Goal: Task Accomplishment & Management: Use online tool/utility

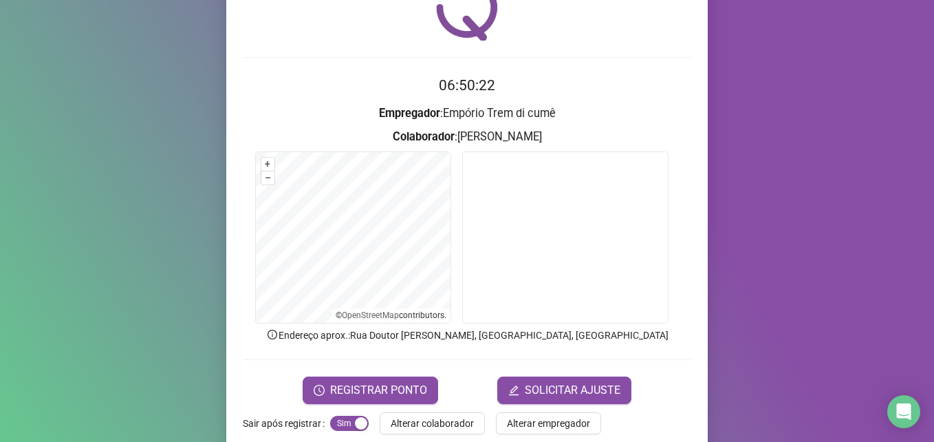
scroll to position [96, 0]
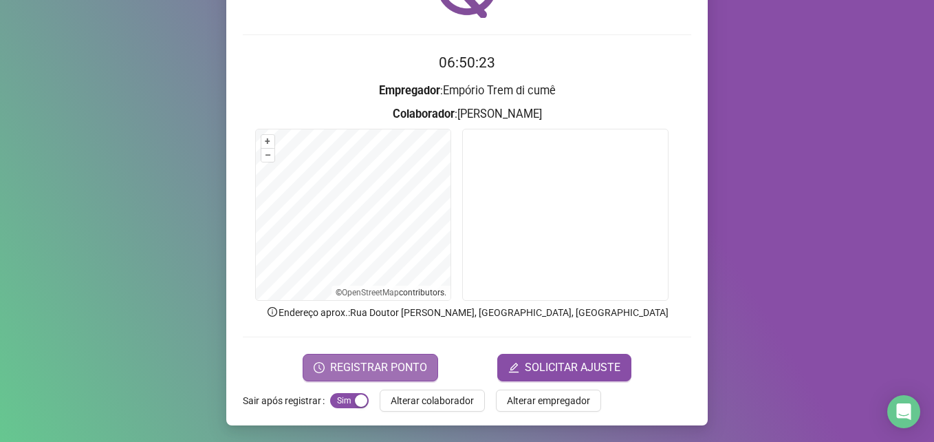
click at [389, 365] on span "REGISTRAR PONTO" at bounding box center [378, 367] width 97 height 17
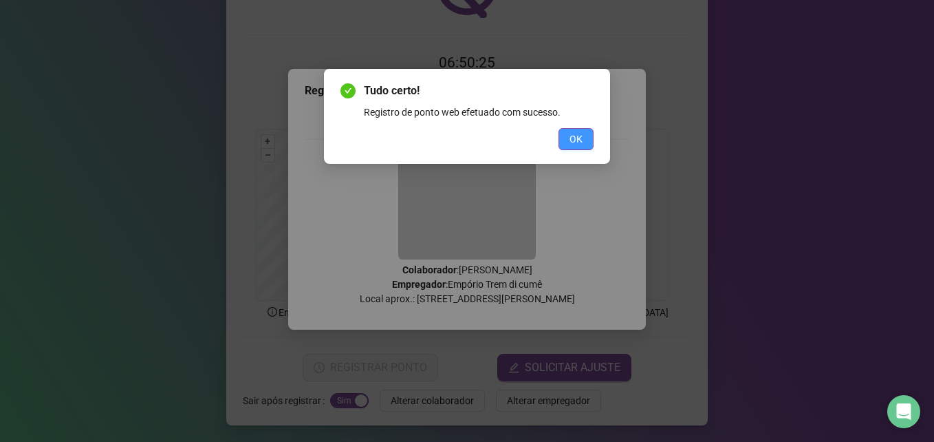
click at [574, 146] on button "OK" at bounding box center [575, 139] width 35 height 22
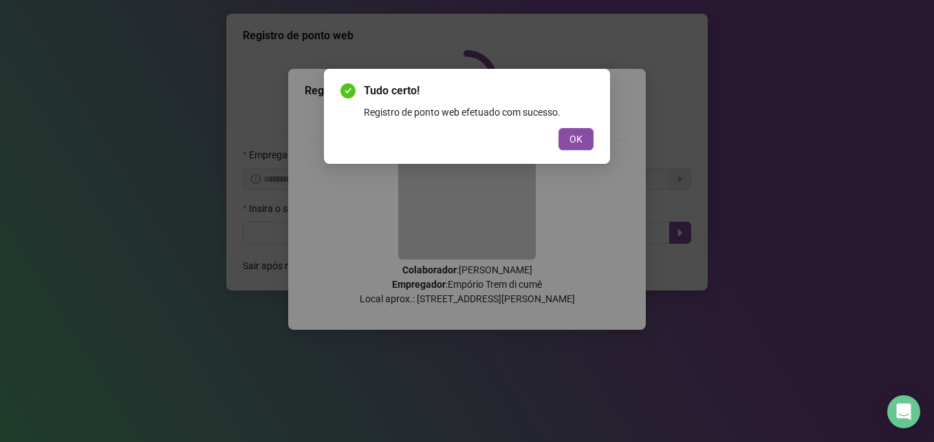
scroll to position [0, 0]
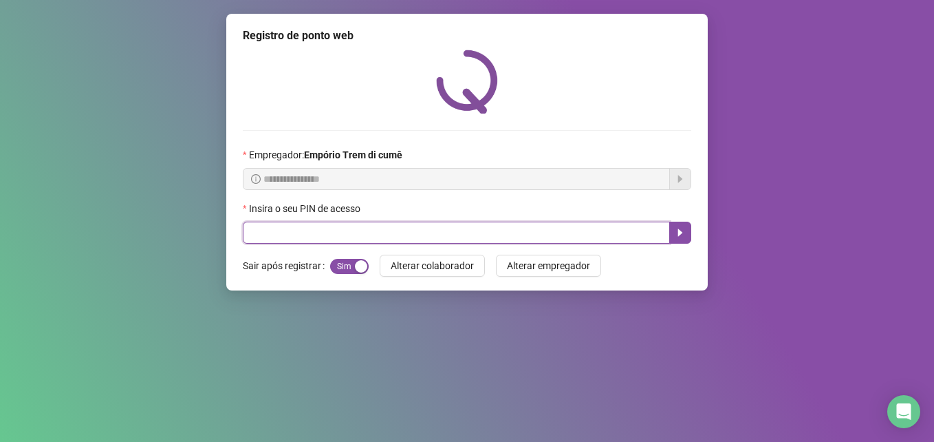
click at [544, 236] on input "text" at bounding box center [456, 232] width 427 height 22
type input "*****"
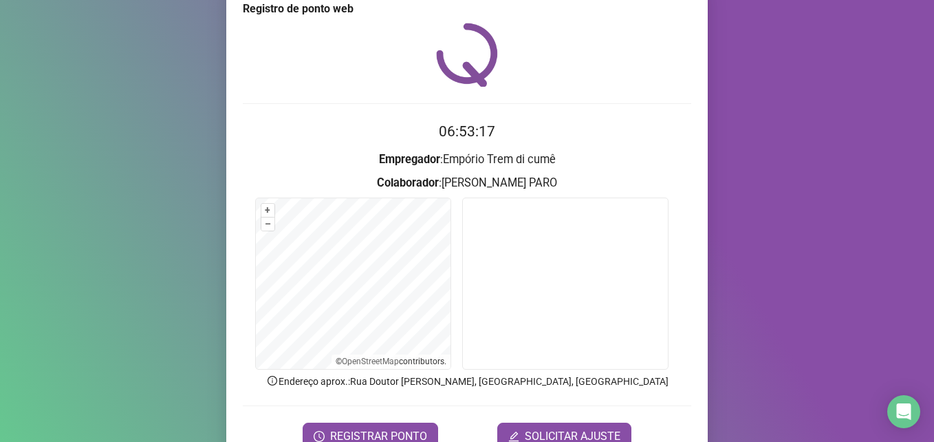
scroll to position [96, 0]
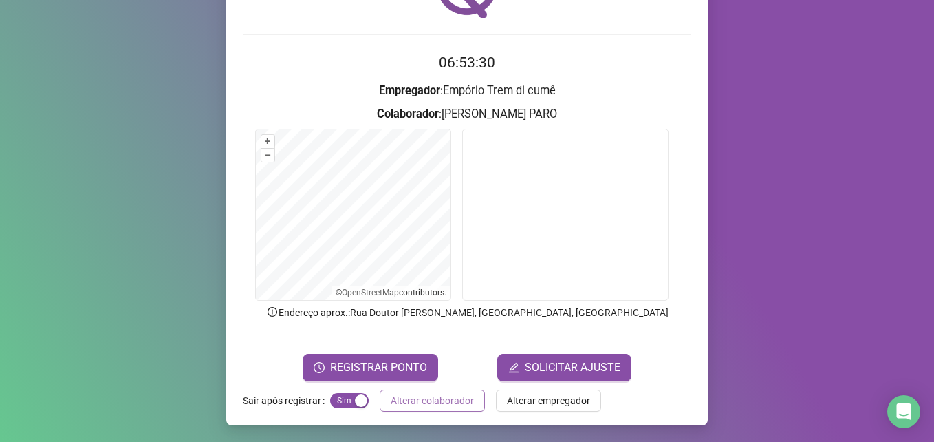
click at [436, 400] on span "Alterar colaborador" at bounding box center [432, 400] width 83 height 15
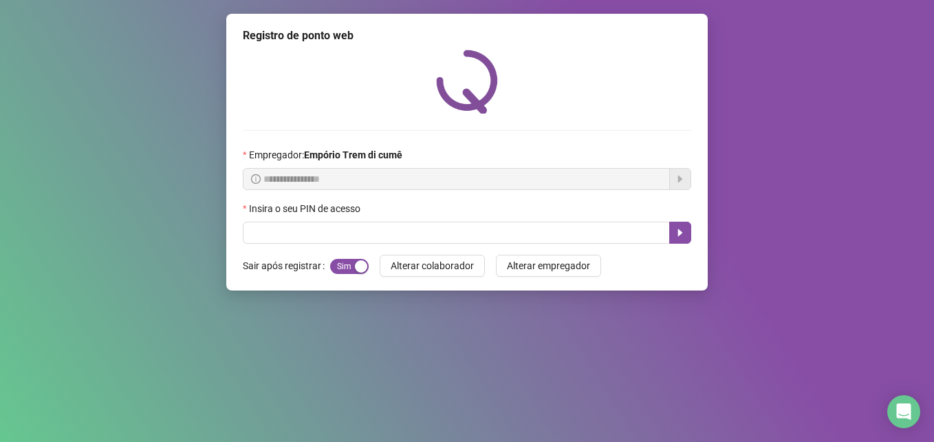
scroll to position [0, 0]
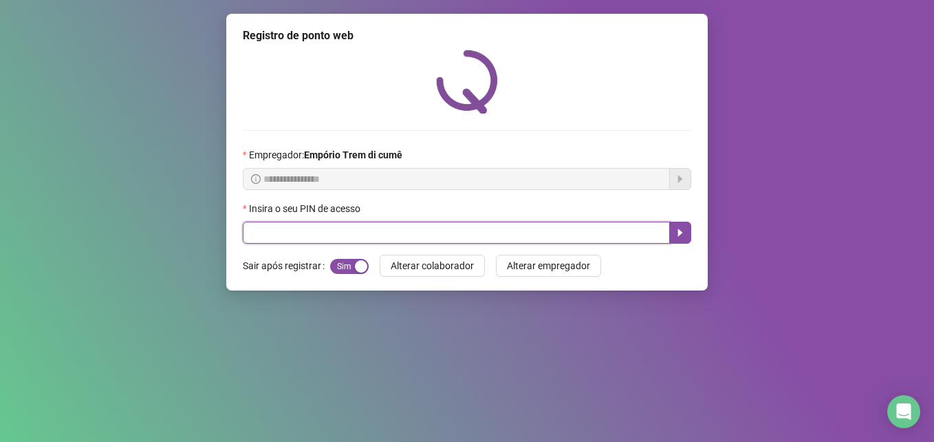
drag, startPoint x: 398, startPoint y: 231, endPoint x: 410, endPoint y: 228, distance: 12.2
click at [400, 230] on input "text" at bounding box center [456, 232] width 427 height 22
type input "*****"
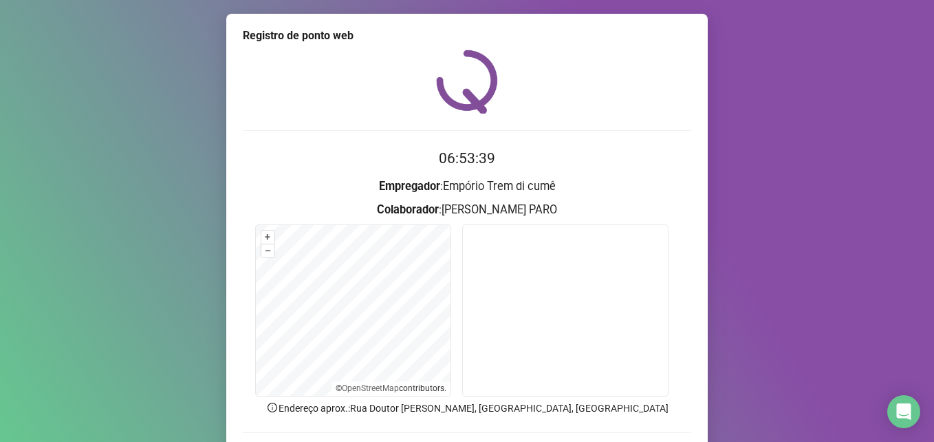
scroll to position [96, 0]
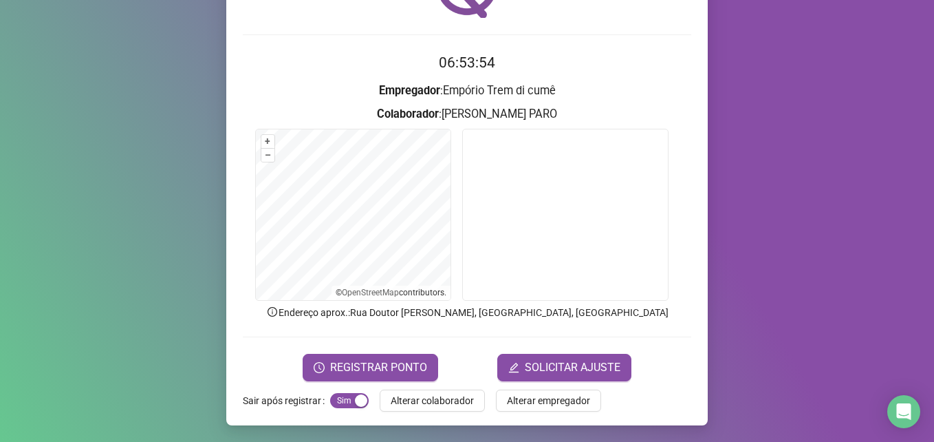
click at [428, 395] on span "Alterar colaborador" at bounding box center [432, 400] width 83 height 15
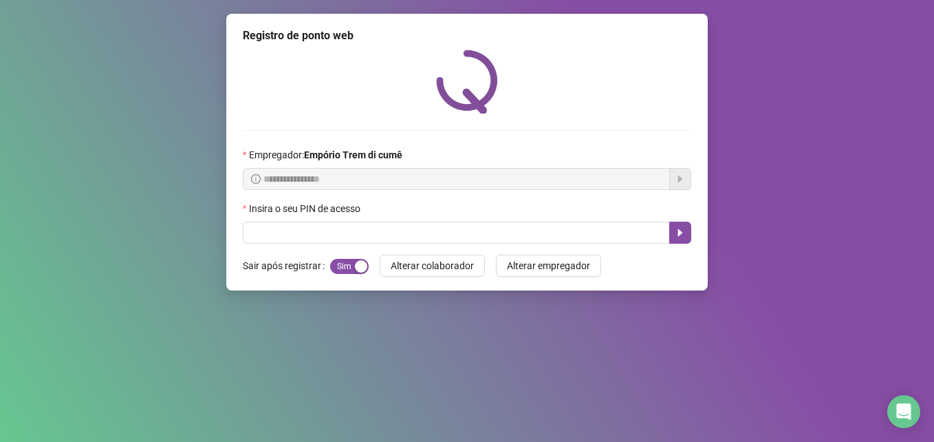
scroll to position [0, 0]
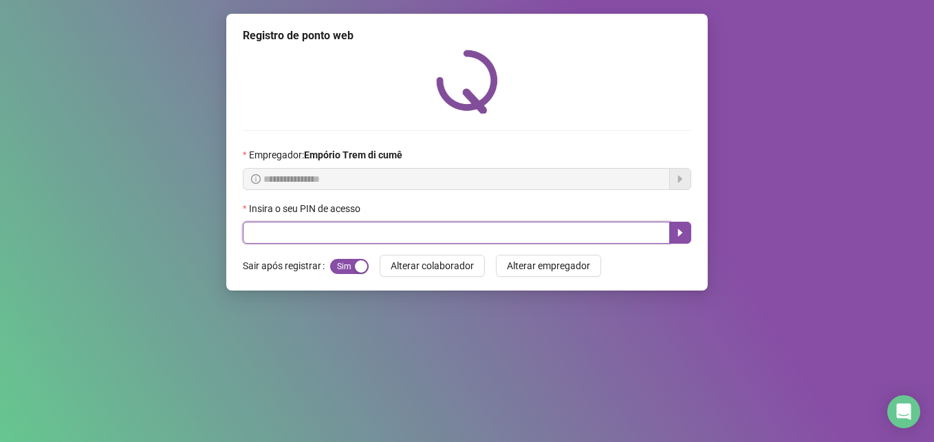
click at [391, 235] on input "text" at bounding box center [456, 232] width 427 height 22
type input "*****"
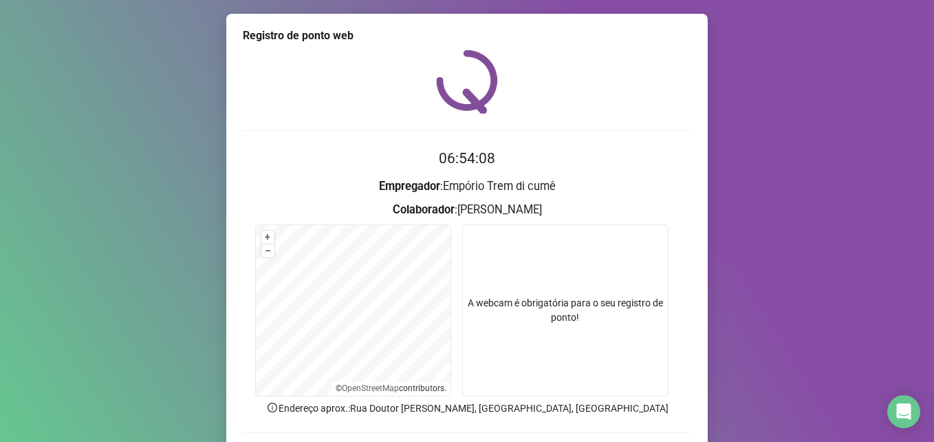
scroll to position [96, 0]
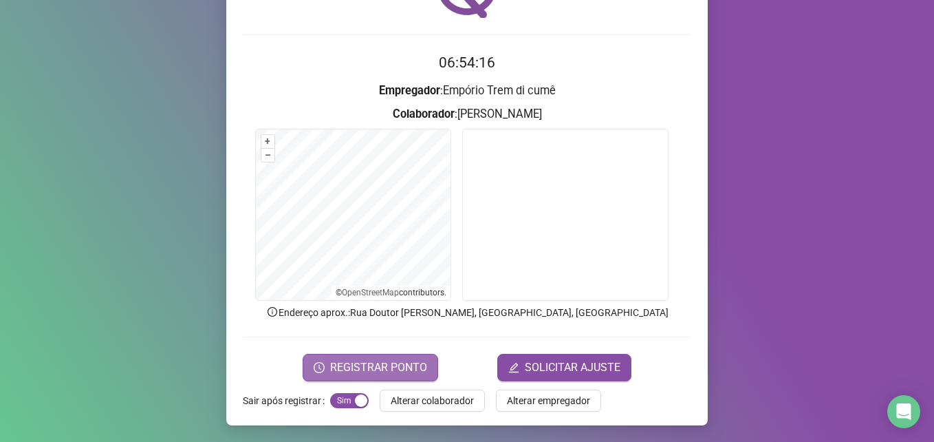
click at [407, 358] on button "REGISTRAR PONTO" at bounding box center [370, 367] width 135 height 28
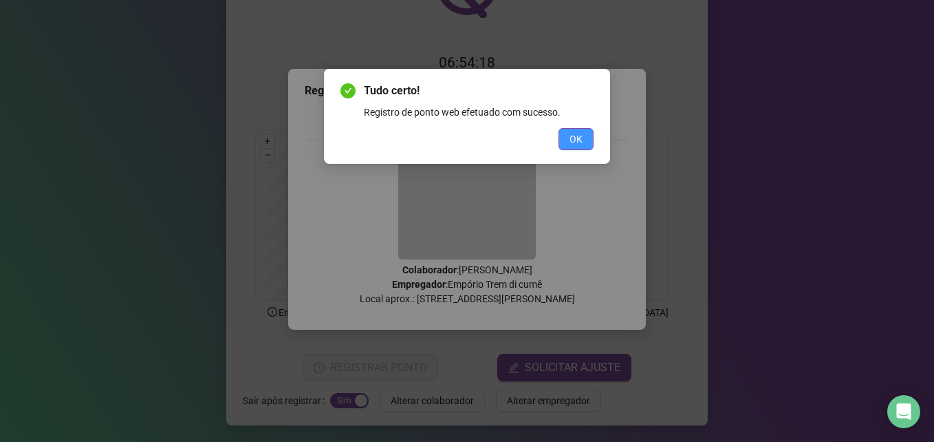
click at [591, 139] on button "OK" at bounding box center [575, 139] width 35 height 22
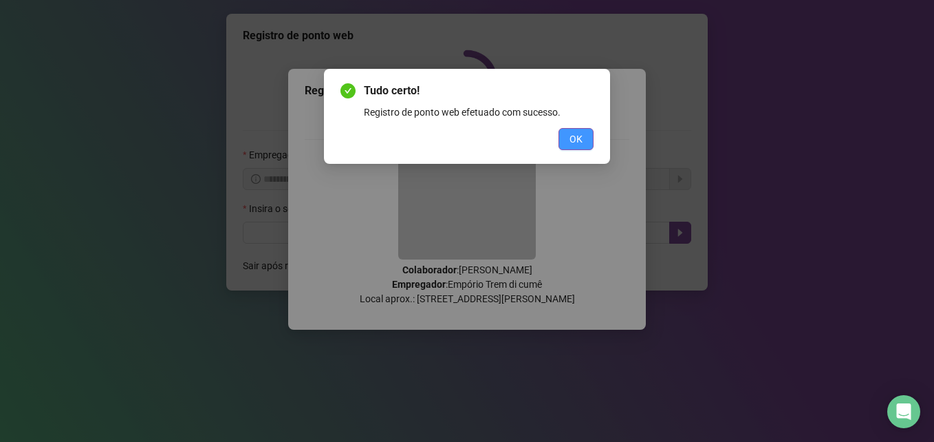
scroll to position [0, 0]
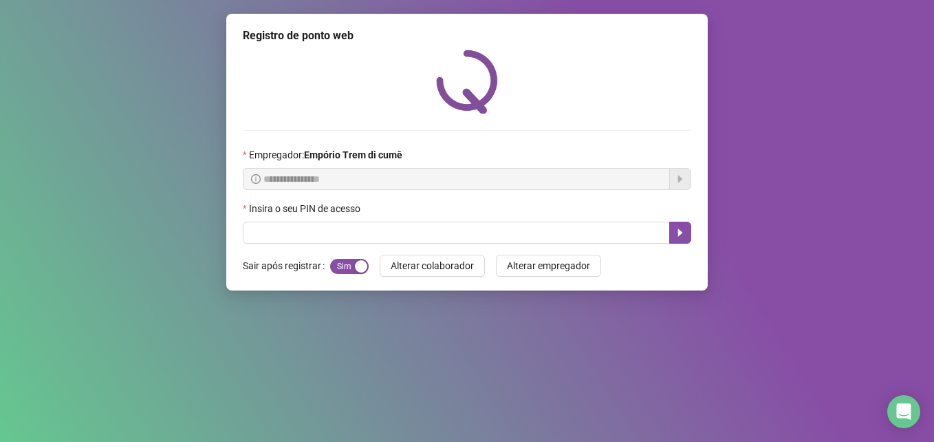
click at [481, 363] on div "**********" at bounding box center [467, 221] width 934 height 442
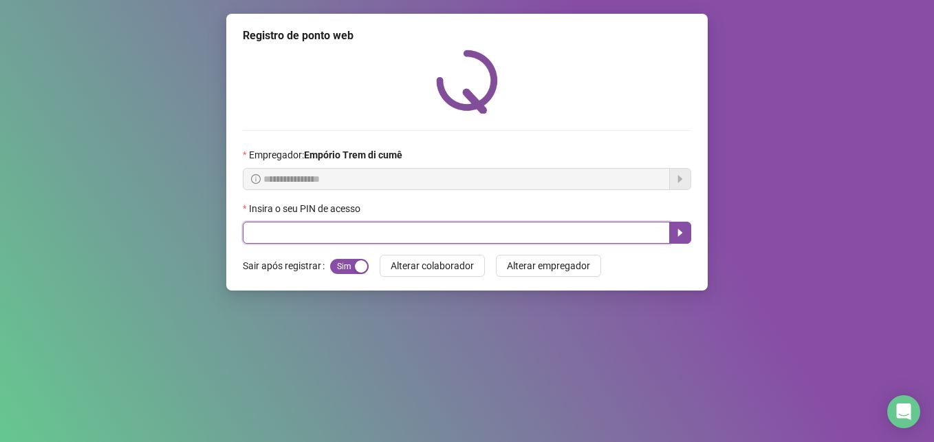
click at [518, 237] on input "text" at bounding box center [456, 232] width 427 height 22
type input "*****"
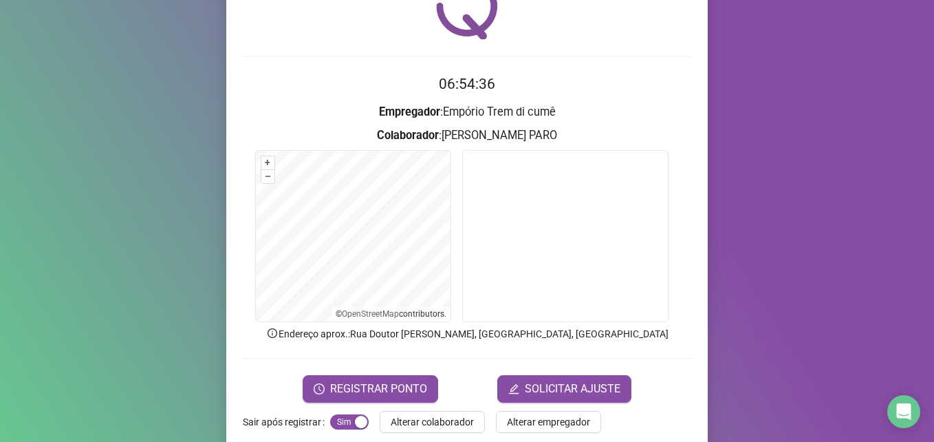
scroll to position [96, 0]
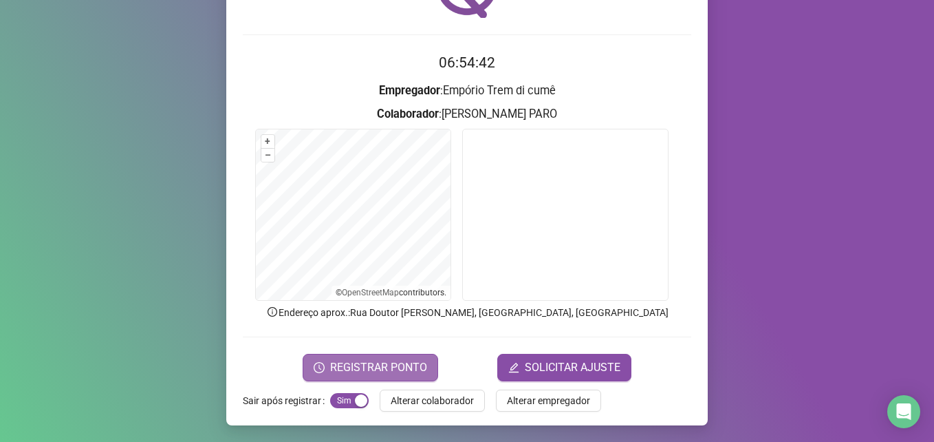
click at [393, 366] on span "REGISTRAR PONTO" at bounding box center [378, 367] width 97 height 17
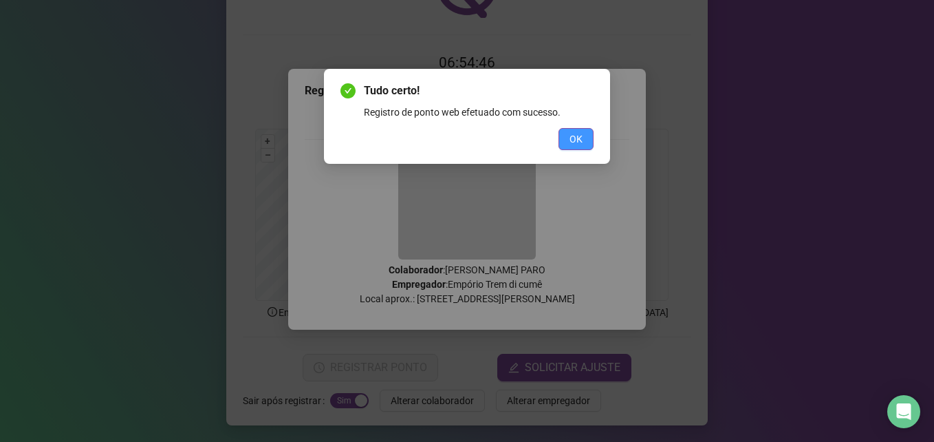
click at [580, 140] on span "OK" at bounding box center [575, 138] width 13 height 15
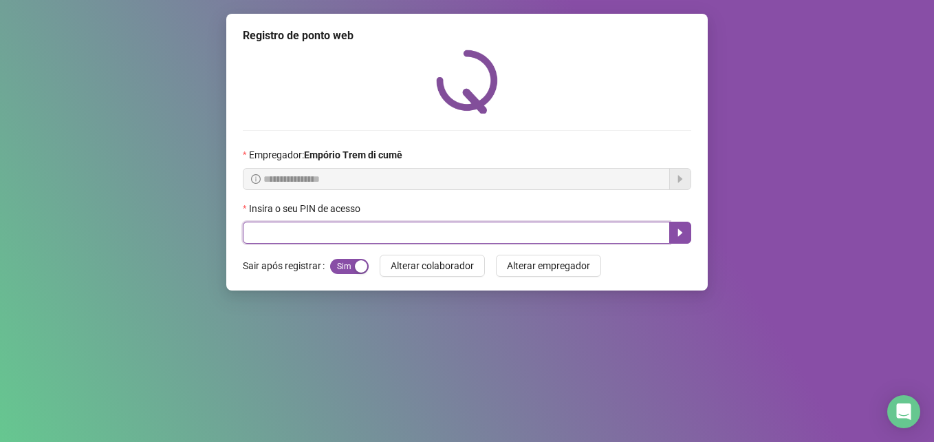
click at [532, 232] on input "text" at bounding box center [456, 232] width 427 height 22
type input "*****"
click at [685, 233] on icon "caret-right" at bounding box center [680, 232] width 11 height 11
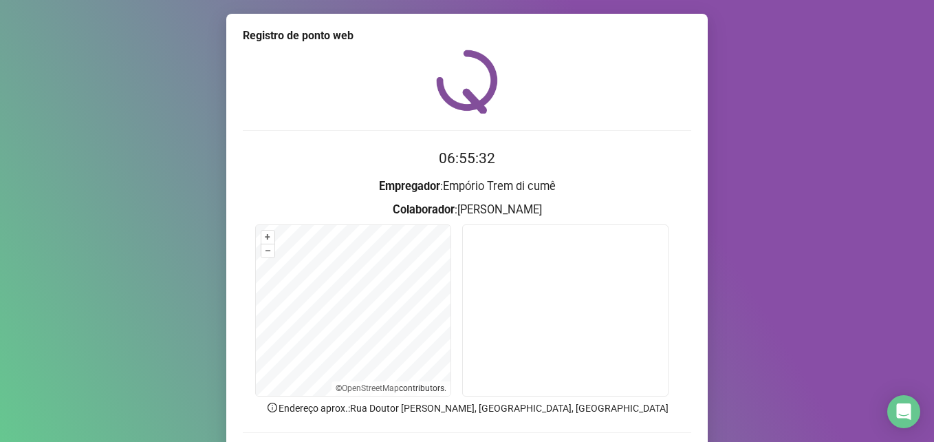
scroll to position [96, 0]
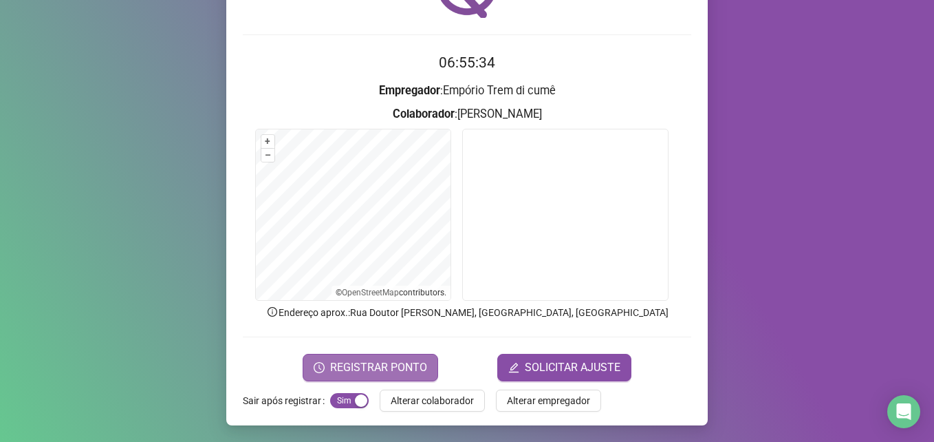
click at [383, 363] on span "REGISTRAR PONTO" at bounding box center [378, 367] width 97 height 17
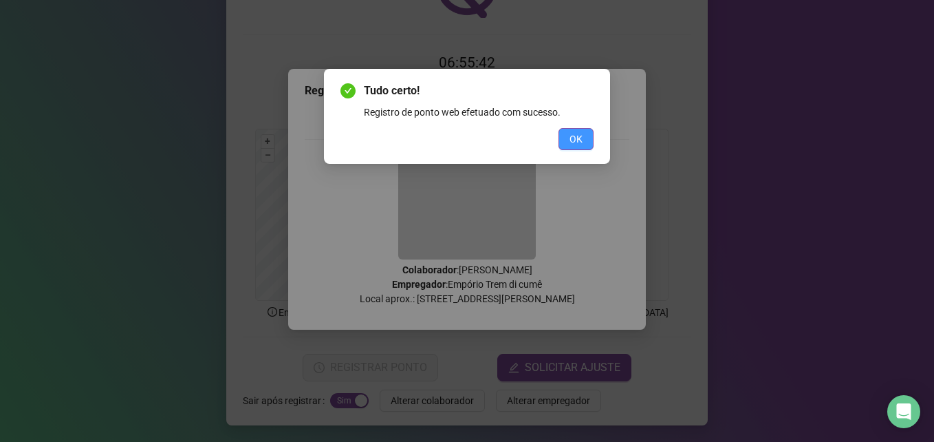
click at [581, 140] on span "OK" at bounding box center [575, 138] width 13 height 15
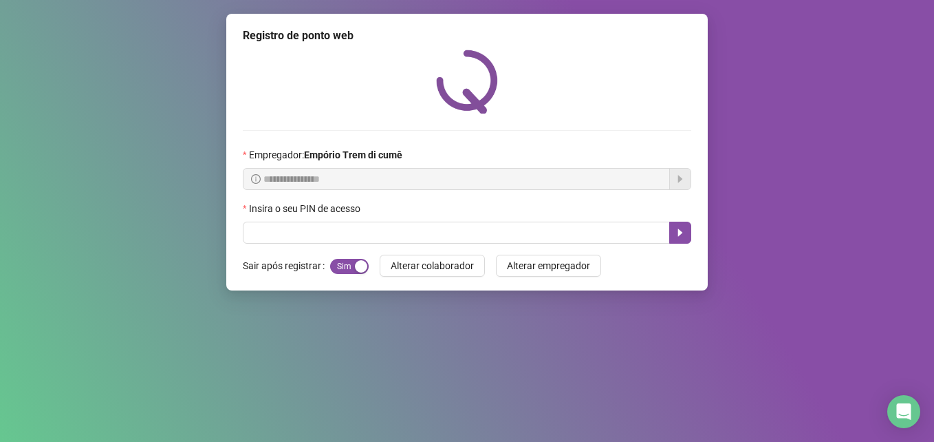
scroll to position [0, 0]
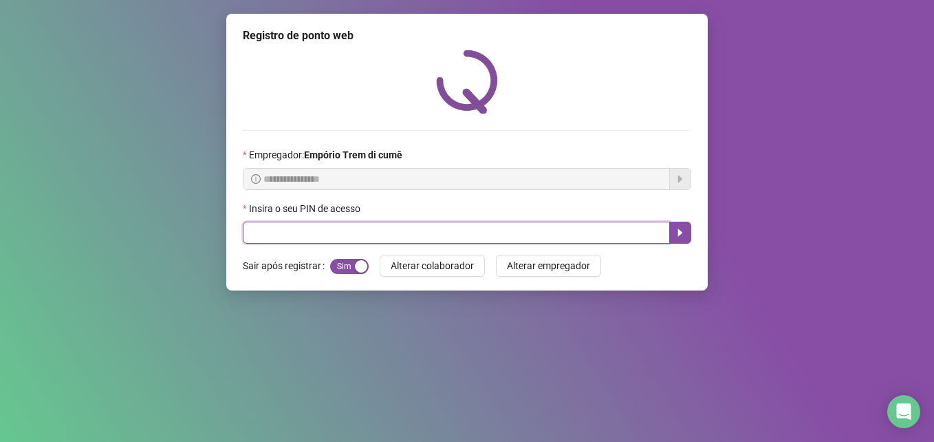
click at [314, 232] on input "text" at bounding box center [456, 232] width 427 height 22
type input "*****"
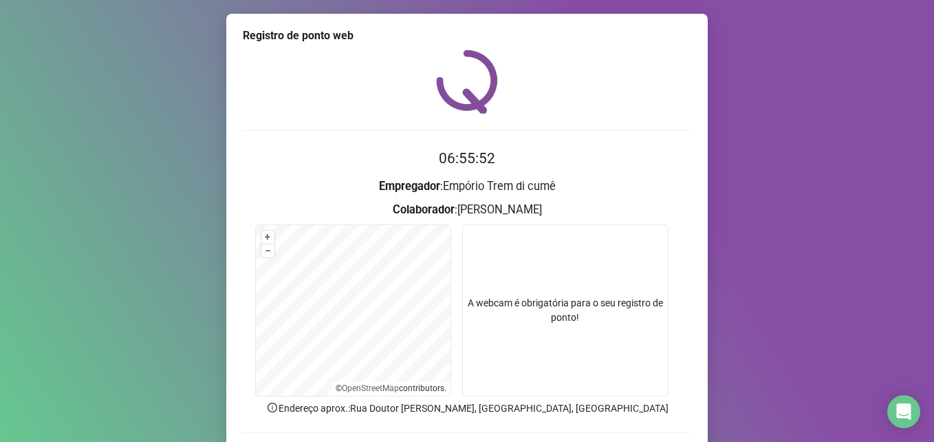
scroll to position [96, 0]
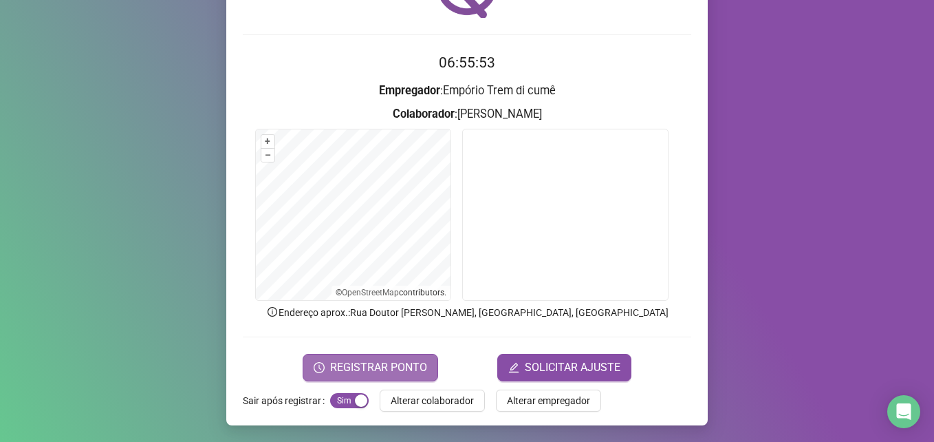
click at [347, 364] on span "REGISTRAR PONTO" at bounding box center [378, 367] width 97 height 17
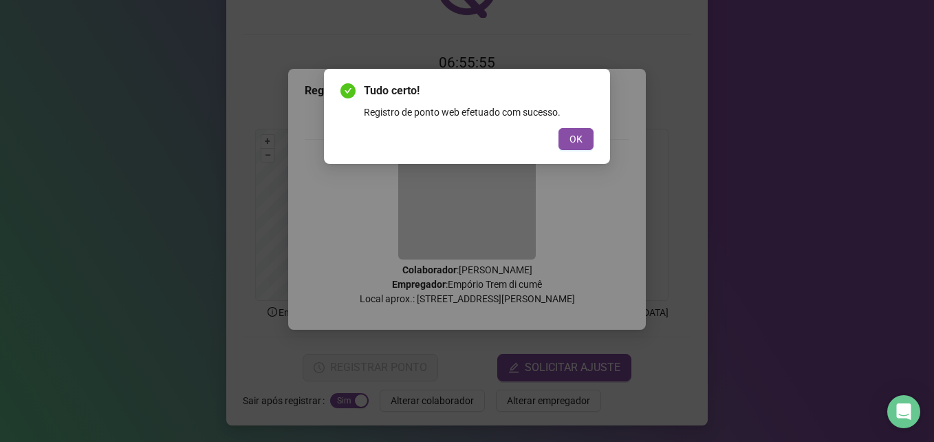
click at [569, 127] on div "Tudo certo! Registro de ponto web efetuado com sucesso. OK" at bounding box center [466, 116] width 253 height 67
click at [562, 134] on button "OK" at bounding box center [575, 139] width 35 height 22
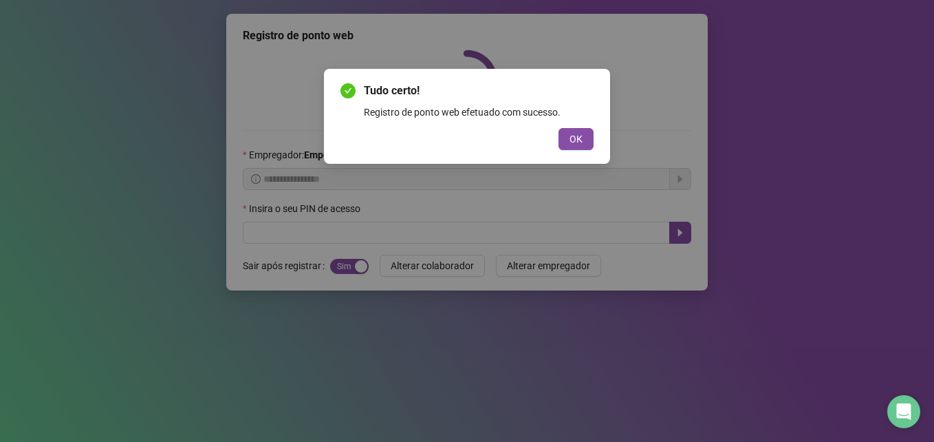
scroll to position [0, 0]
